Goal: Task Accomplishment & Management: Manage account settings

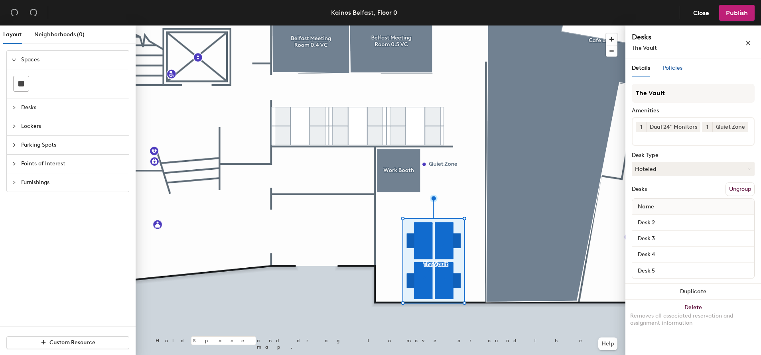
click at [670, 70] on span "Policies" at bounding box center [673, 68] width 20 height 7
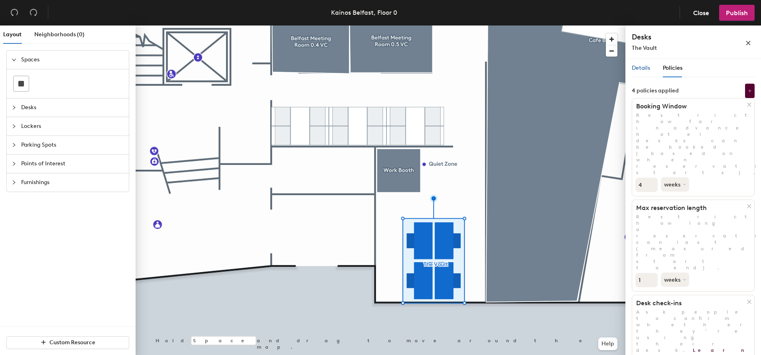
click at [642, 68] on span "Details" at bounding box center [641, 68] width 18 height 7
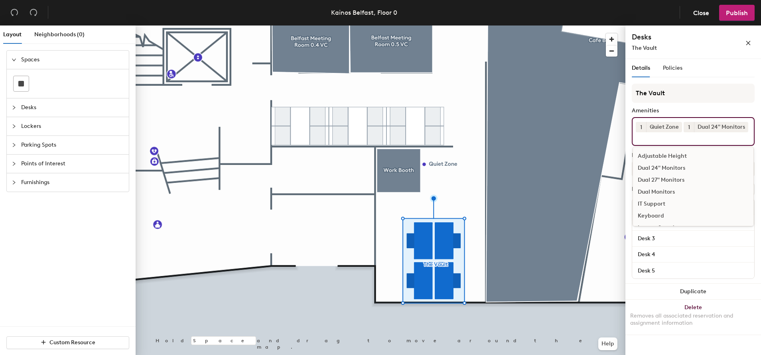
click at [654, 139] on input at bounding box center [672, 137] width 72 height 10
click at [663, 200] on div "Quiet Zone" at bounding box center [693, 202] width 120 height 12
drag, startPoint x: 721, startPoint y: 126, endPoint x: 692, endPoint y: 133, distance: 29.9
click at [692, 133] on div "1 Dual 24" Monitors 1 Quiet Zone Adjustable Height Dual 24" Monitors Dual 27" M…" at bounding box center [693, 131] width 123 height 29
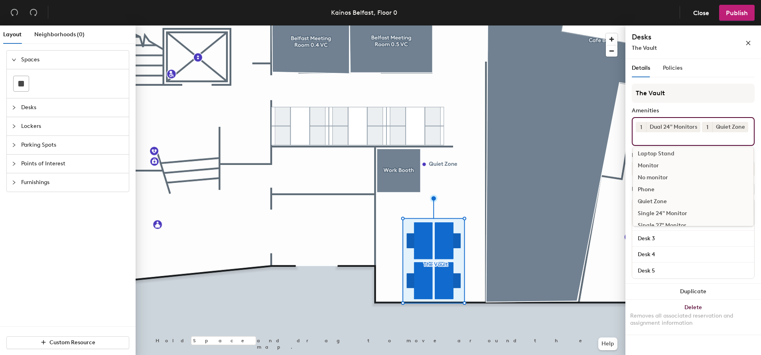
click at [717, 142] on div "1 Dual 24" Monitors 1 Quiet Zone Adjustable Height Dual 24" Monitors Dual 27" M…" at bounding box center [693, 131] width 123 height 29
click at [745, 12] on span "Publish" at bounding box center [737, 13] width 22 height 8
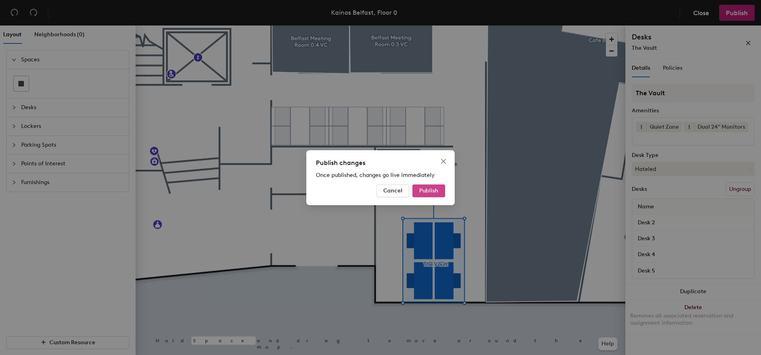
click at [423, 192] on span "Publish" at bounding box center [428, 191] width 19 height 7
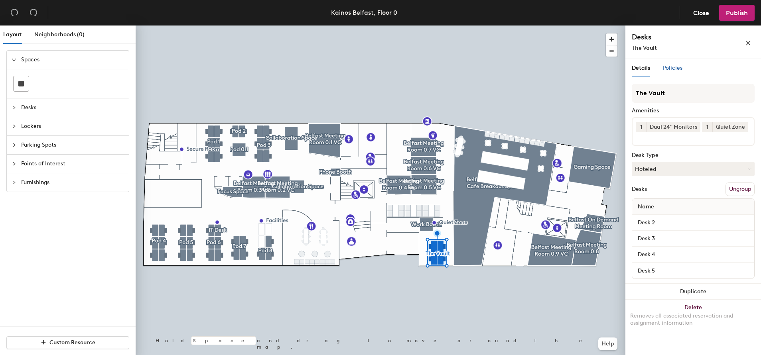
click at [668, 70] on span "Policies" at bounding box center [673, 68] width 20 height 7
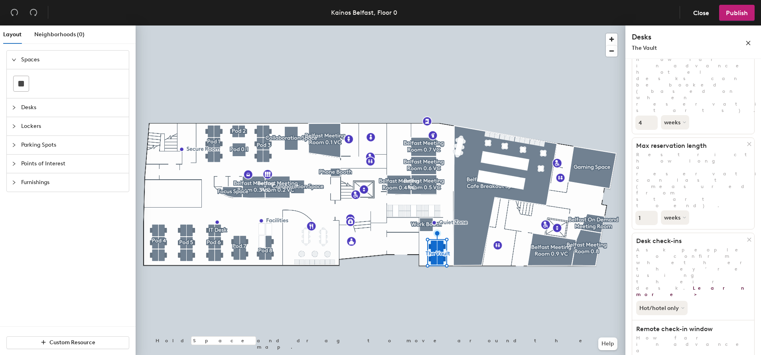
scroll to position [96, 0]
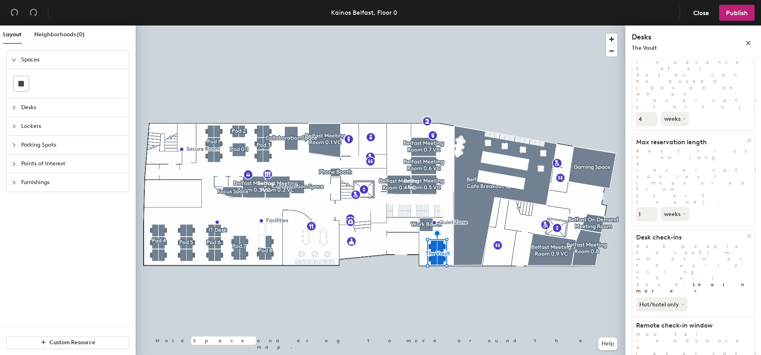
scroll to position [0, 0]
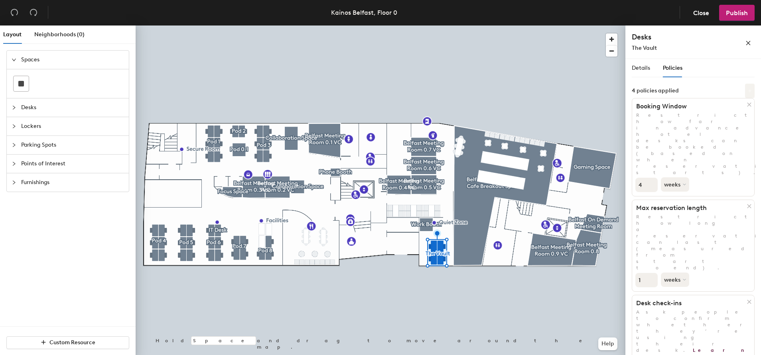
click at [748, 92] on icon at bounding box center [750, 91] width 4 height 4
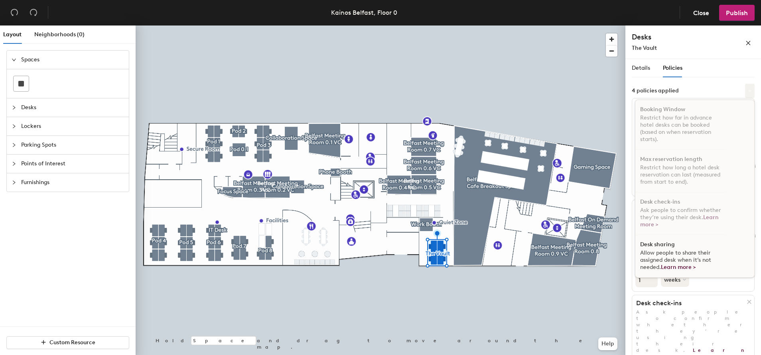
click at [745, 88] on button at bounding box center [750, 91] width 10 height 14
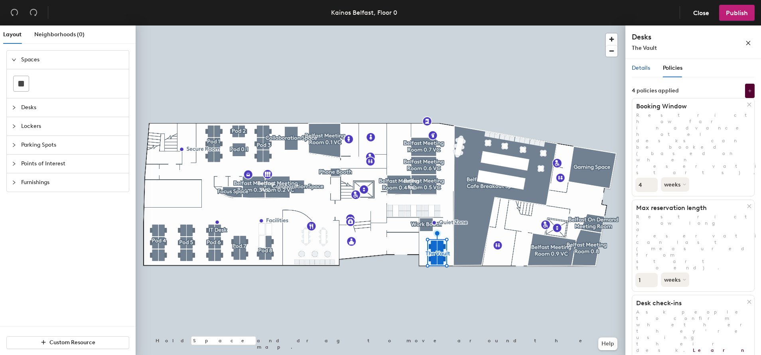
click at [641, 71] on span "Details" at bounding box center [641, 68] width 18 height 7
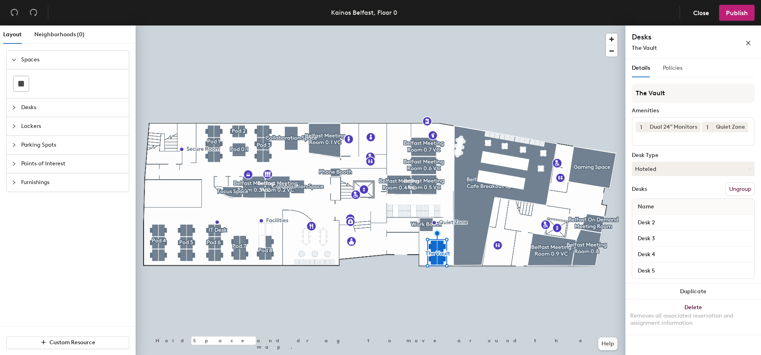
click at [677, 73] on div "Policies" at bounding box center [673, 68] width 20 height 18
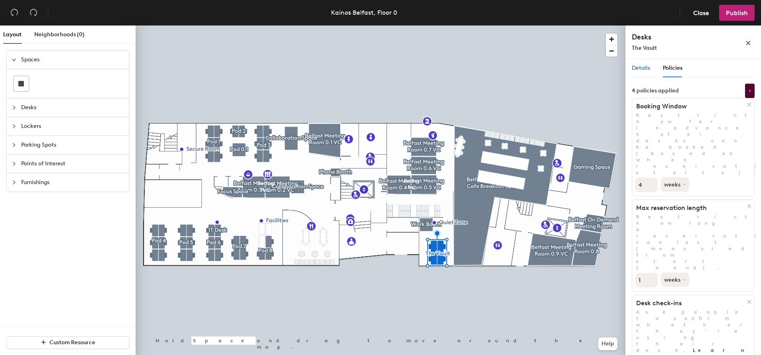
click at [646, 68] on span "Details" at bounding box center [641, 68] width 18 height 7
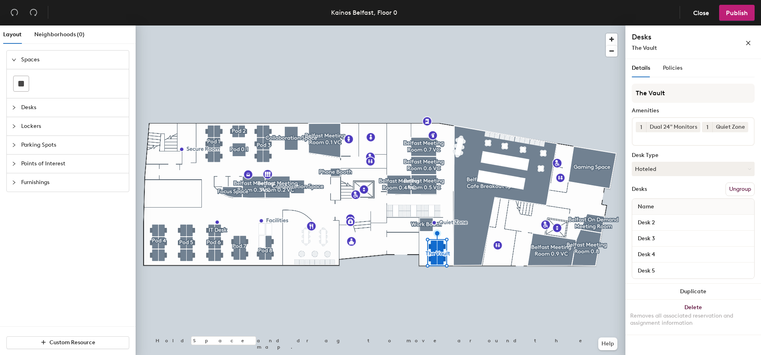
click at [657, 208] on span "Name" at bounding box center [646, 207] width 24 height 14
click at [666, 220] on input "Desk 2" at bounding box center [693, 222] width 119 height 11
type input "Desk 2 - Quiet Zone"
click at [674, 241] on input "Desk 3" at bounding box center [693, 238] width 119 height 11
click at [724, 239] on input "Desk 3" at bounding box center [693, 238] width 119 height 11
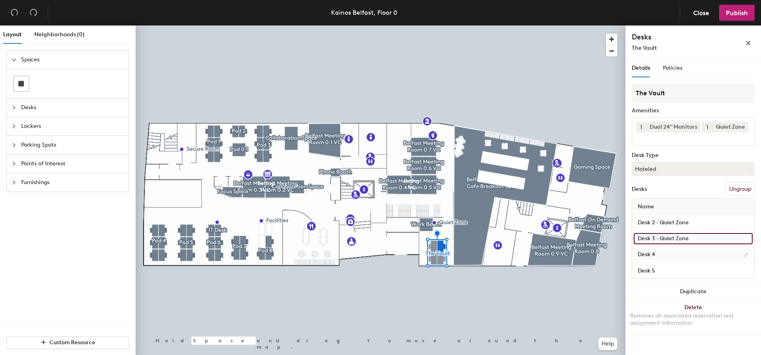
type input "Desk 3 - Quiet Zone"
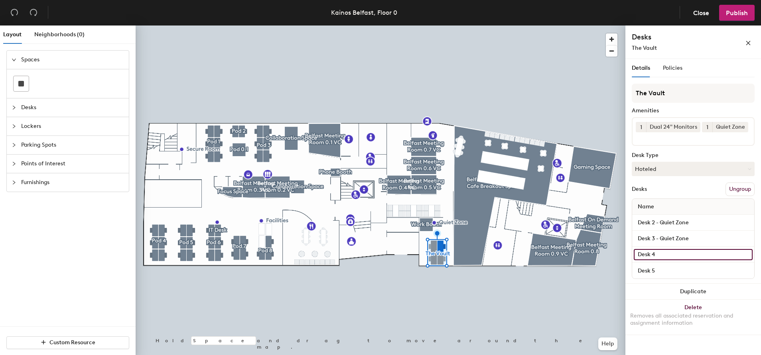
click at [687, 255] on input "Desk 4" at bounding box center [693, 254] width 119 height 11
type input "Desk 4 - Quiet Zone"
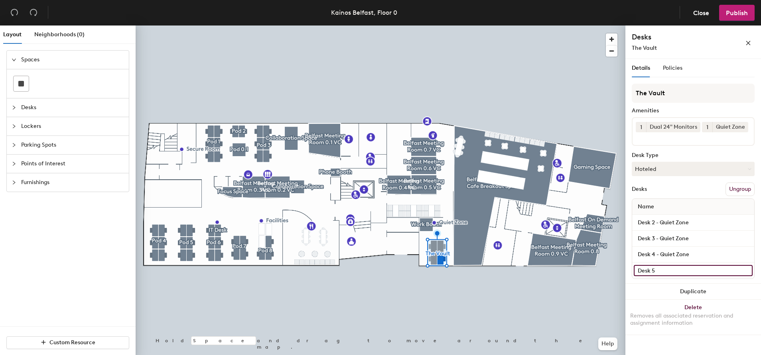
click at [672, 267] on input "Desk 5" at bounding box center [693, 270] width 119 height 11
type input "Desk 5 - Quiet Zone Only"
click at [702, 249] on input "Desk 4 - Quiet Zone" at bounding box center [693, 254] width 119 height 11
type input "Desk 4 - Quiet Zone Only"
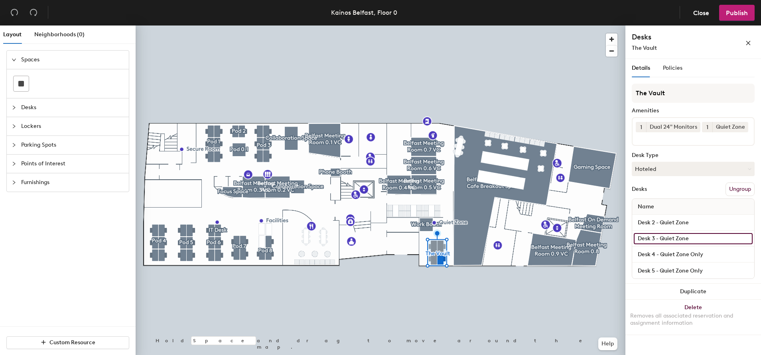
click at [697, 234] on input "Desk 3 - Quiet Zone" at bounding box center [693, 238] width 119 height 11
type input "Desk 3 - Quiet Zone Only"
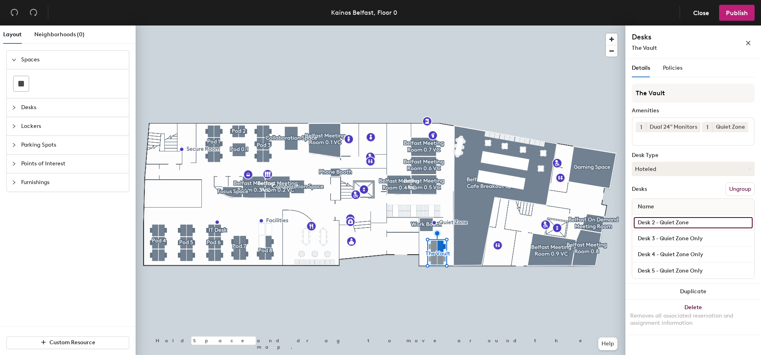
click at [694, 220] on input "Desk 2 - Quiet Zone" at bounding box center [693, 222] width 119 height 11
